Goal: Task Accomplishment & Management: Use online tool/utility

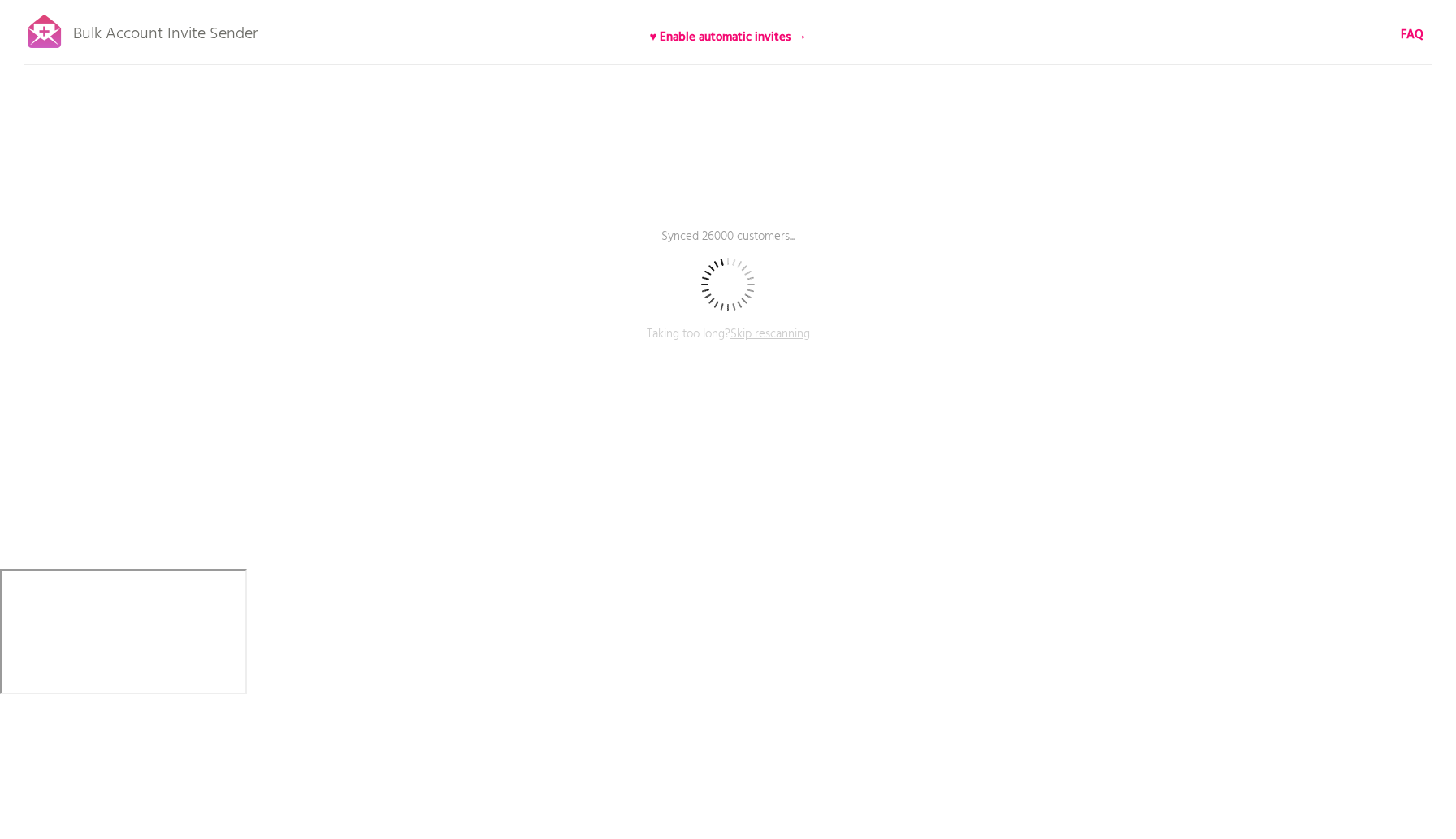
click at [793, 335] on span "Skip rescanning" at bounding box center [769, 334] width 79 height 19
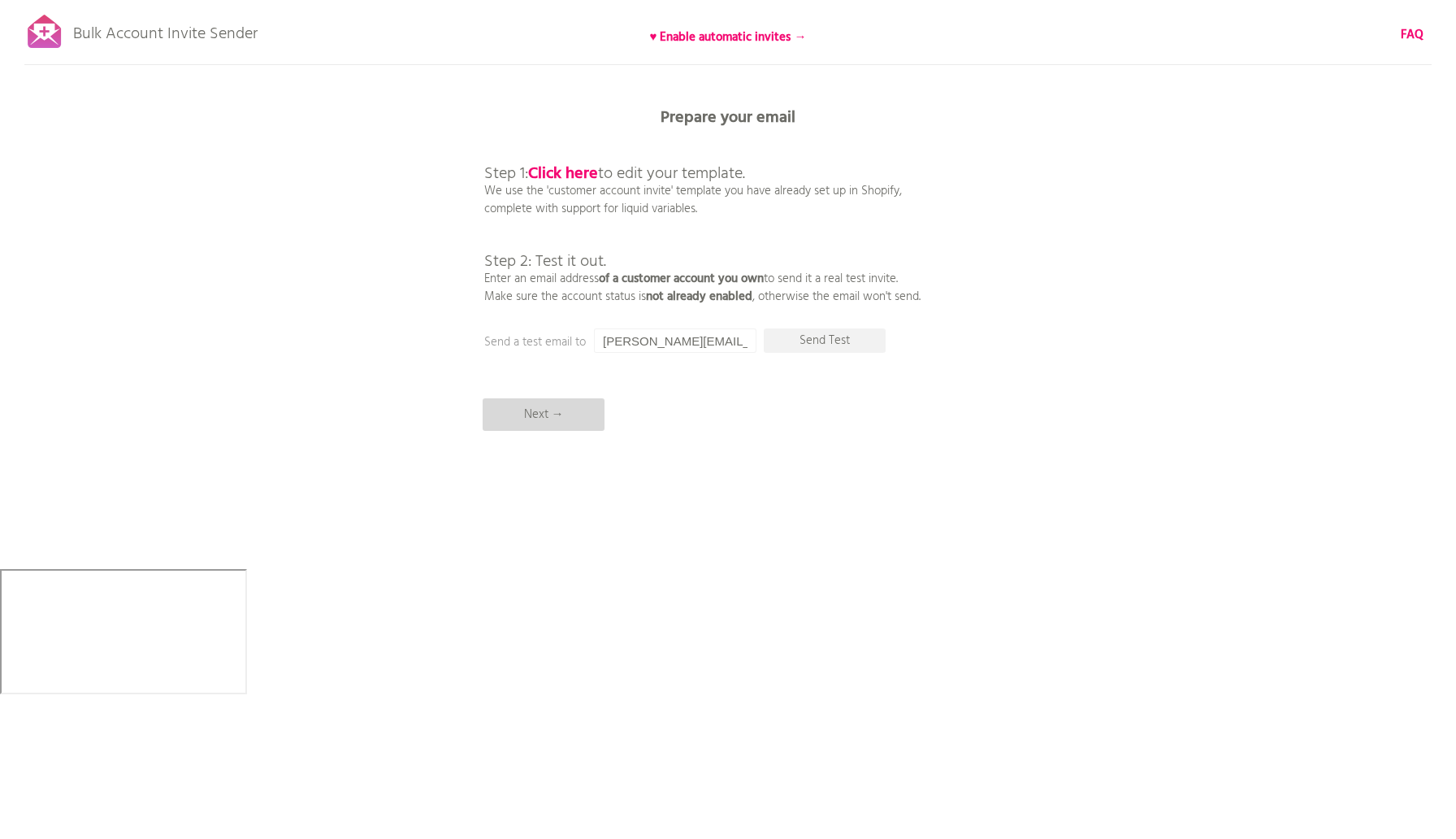
click at [538, 412] on p "Next →" at bounding box center [543, 415] width 122 height 33
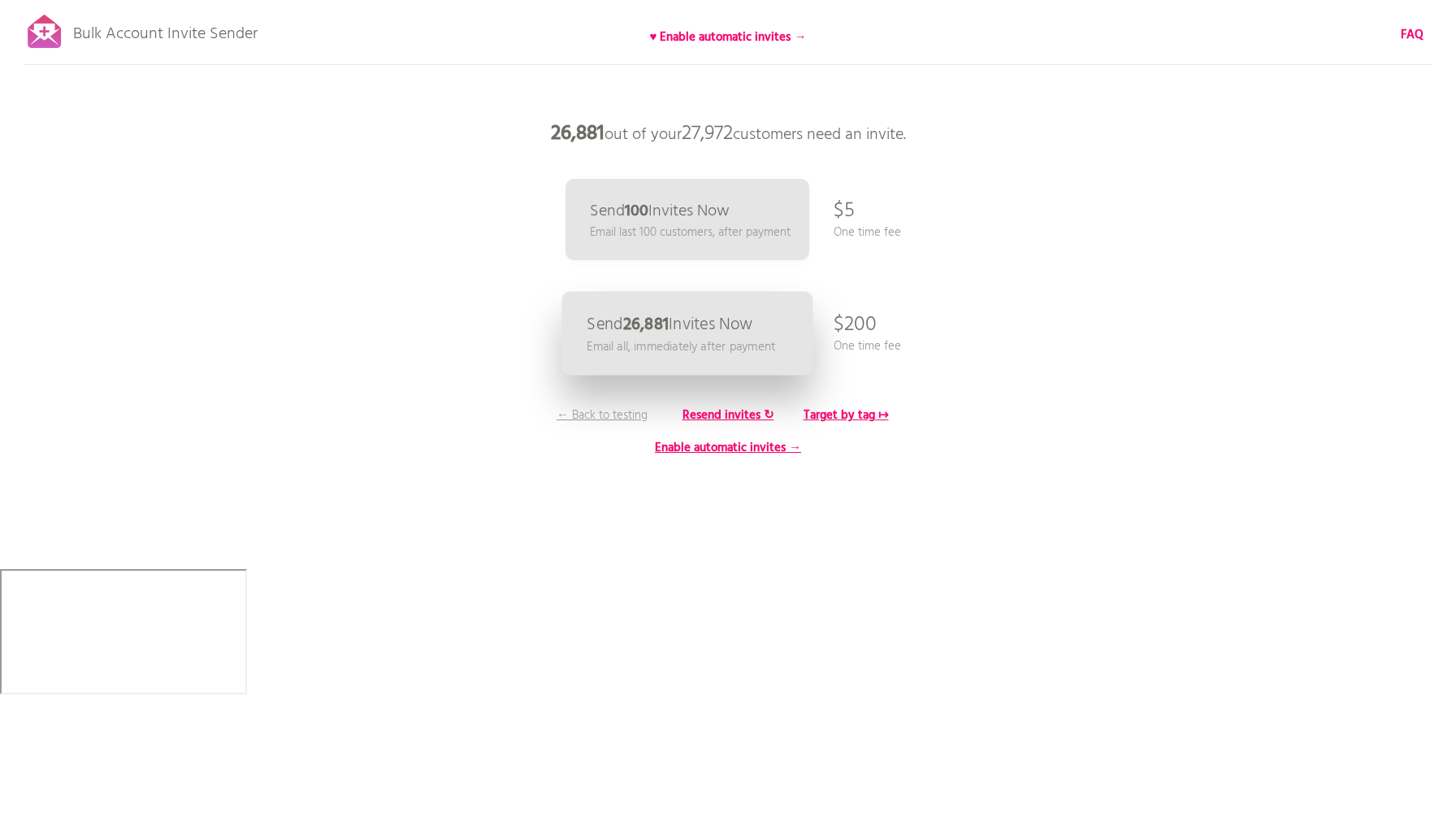
click at [702, 341] on p "Email all, immediately after payment" at bounding box center [680, 347] width 189 height 18
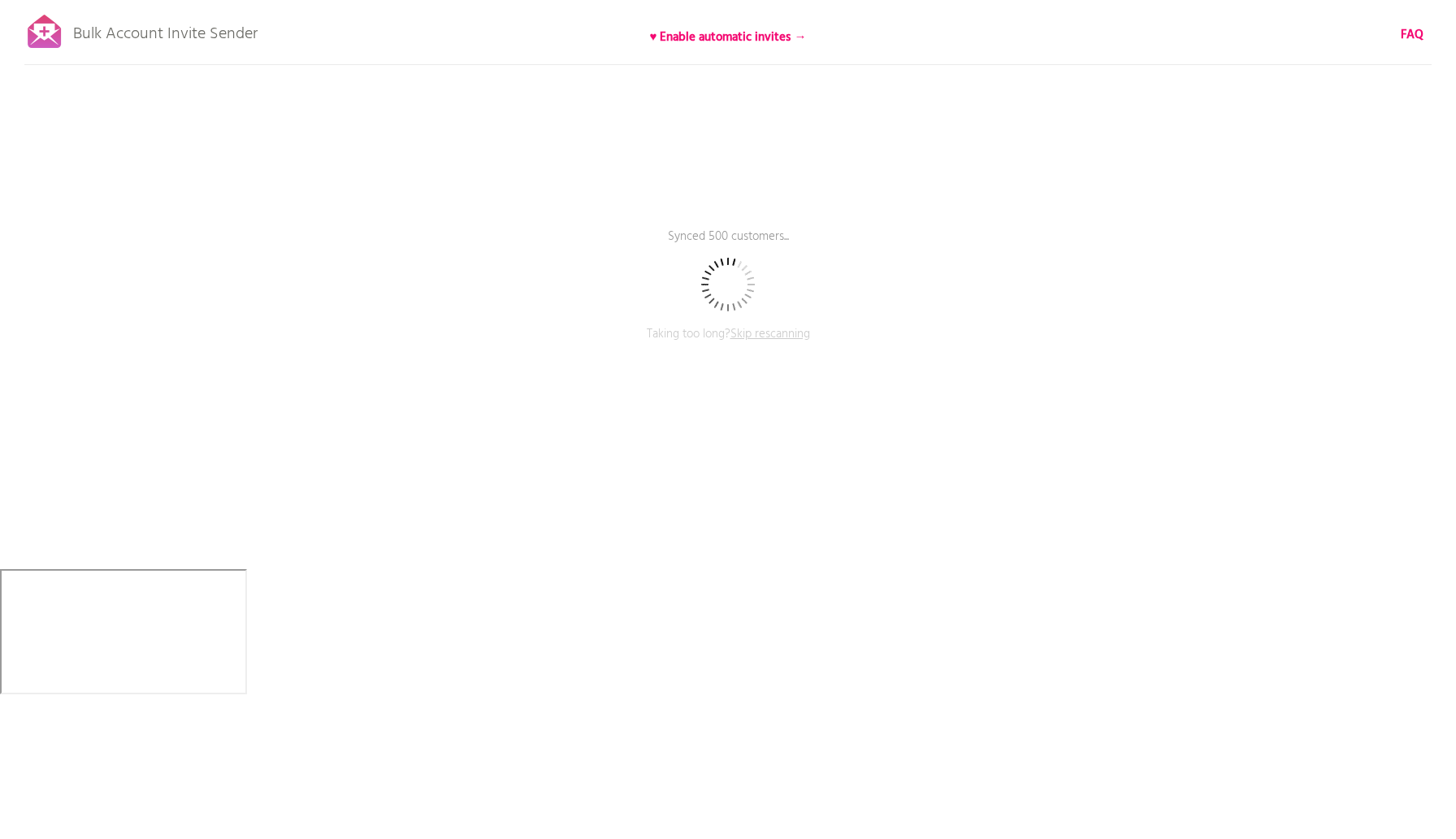
click at [765, 338] on span "Skip rescanning" at bounding box center [769, 334] width 79 height 19
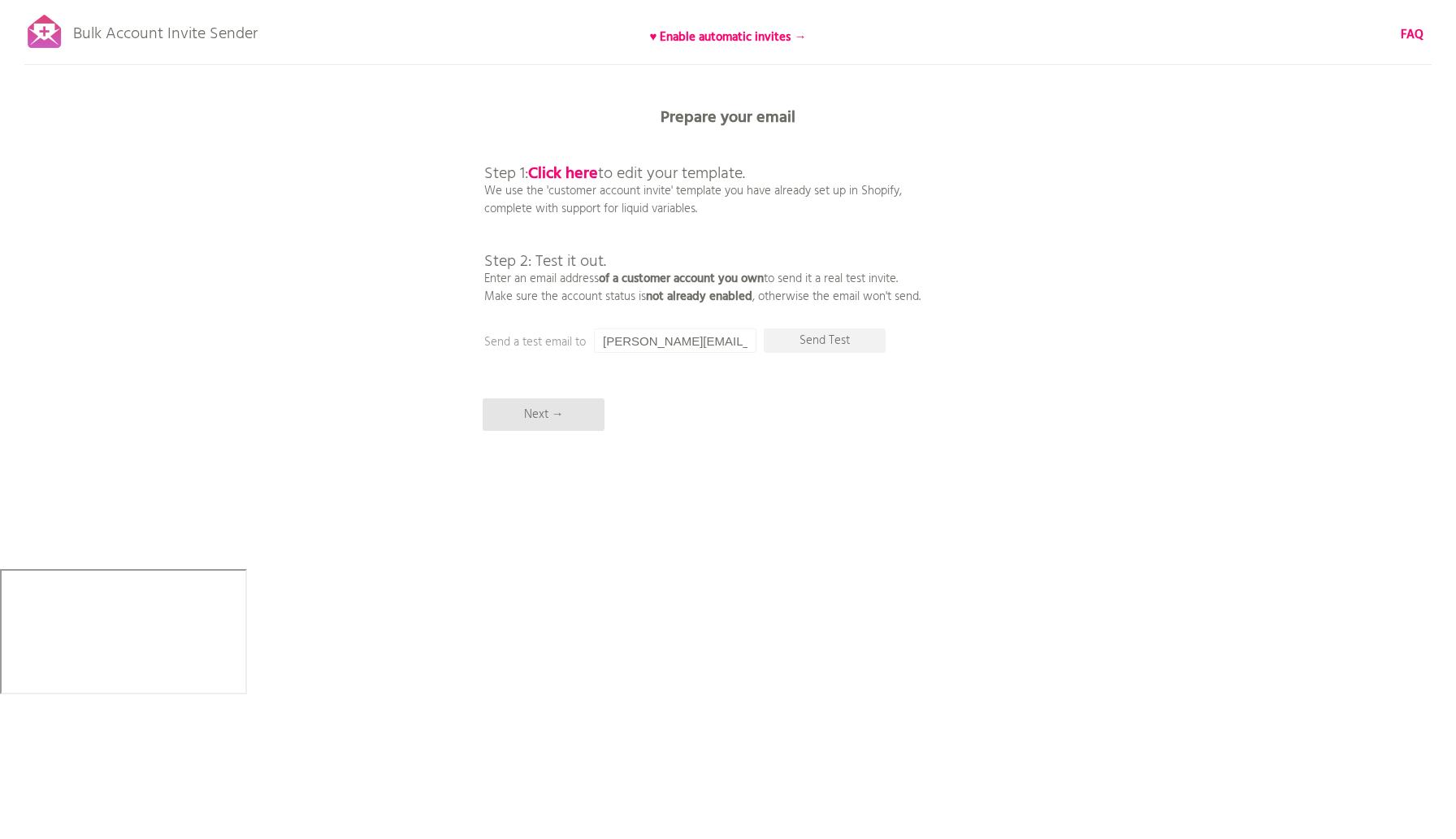
click at [571, 187] on p "Step 1: Click here to edit your template. We use the 'customer account invite' …" at bounding box center [702, 218] width 437 height 176
click at [566, 172] on b "Click here" at bounding box center [563, 173] width 70 height 26
